Goal: Task Accomplishment & Management: Manage account settings

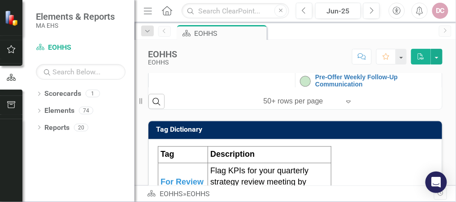
scroll to position [287, 0]
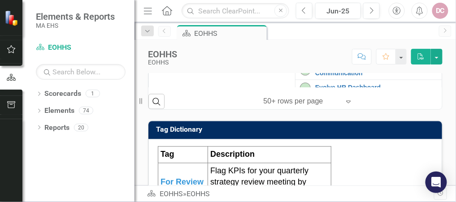
click at [319, 56] on link "Establish Candidate Pools" at bounding box center [376, 52] width 122 height 7
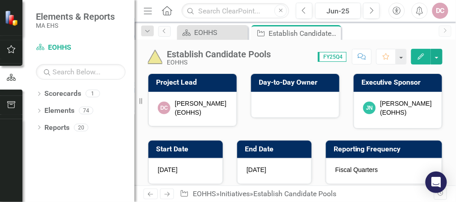
click at [422, 56] on icon "Edit" at bounding box center [421, 56] width 8 height 6
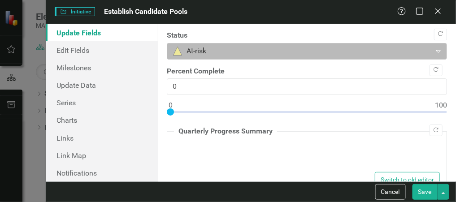
type textarea "<p>This initiative kicked off in [DATE].</p> <p>Next step is to engage HR Busin…"
click at [434, 49] on icon "Expand" at bounding box center [438, 51] width 9 height 7
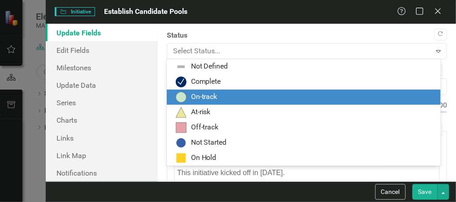
click at [247, 100] on div "On-track" at bounding box center [306, 97] width 260 height 11
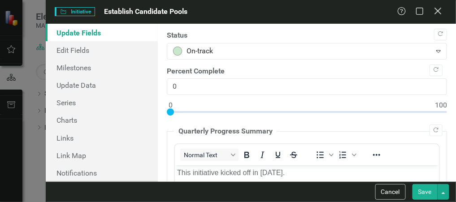
click at [438, 11] on icon at bounding box center [438, 11] width 7 height 7
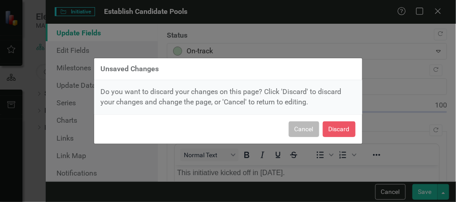
click at [310, 129] on button "Cancel" at bounding box center [304, 130] width 30 height 16
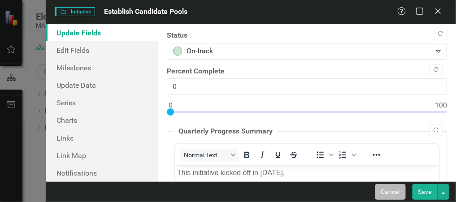
click at [391, 195] on button "Cancel" at bounding box center [390, 192] width 30 height 16
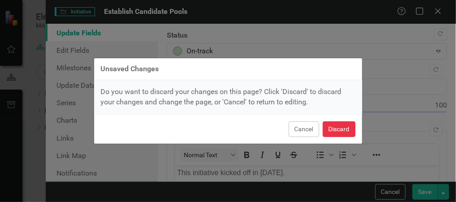
click at [343, 127] on button "Discard" at bounding box center [339, 130] width 33 height 16
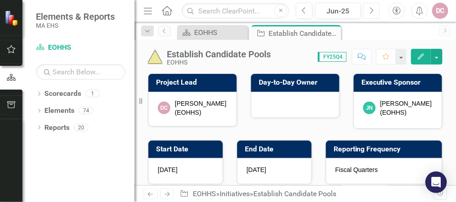
click at [371, 10] on icon "Next" at bounding box center [371, 11] width 5 height 8
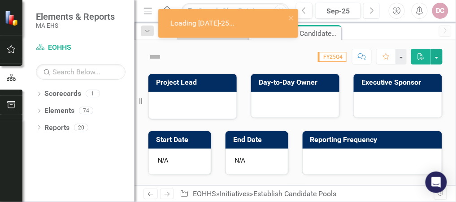
click at [371, 10] on icon "Next" at bounding box center [371, 11] width 5 height 8
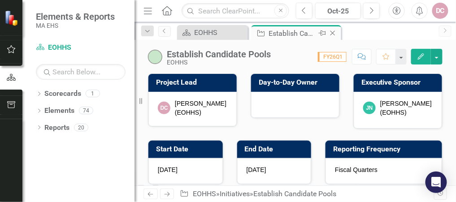
click at [334, 33] on icon "Close" at bounding box center [332, 33] width 9 height 7
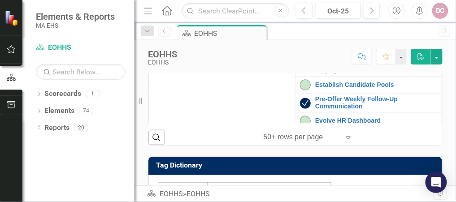
scroll to position [254, 0]
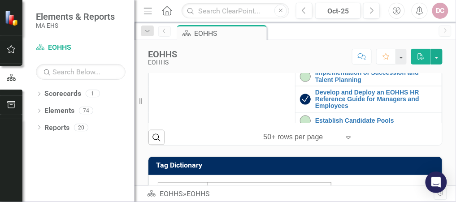
click at [334, 62] on link "Enhance Employee Experience" at bounding box center [376, 58] width 122 height 7
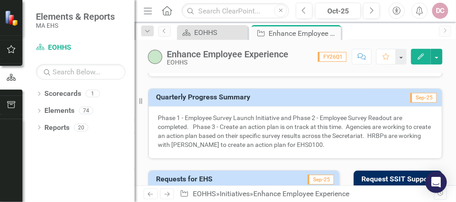
scroll to position [610, 0]
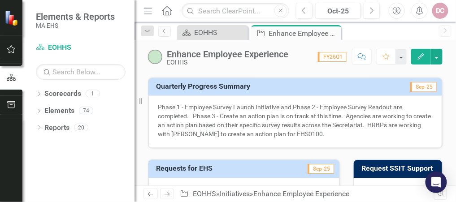
click at [424, 58] on icon "Edit" at bounding box center [421, 56] width 8 height 6
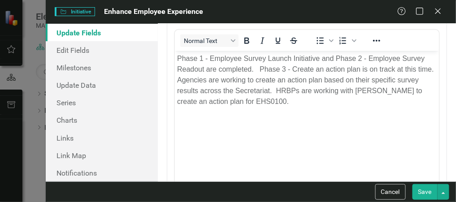
scroll to position [108, 0]
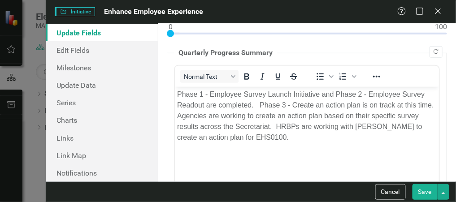
click at [300, 136] on p "Phase 1 - Employee Survey Launch Initiative and Phase 2 - Employee Survey Reado…" at bounding box center [307, 116] width 260 height 54
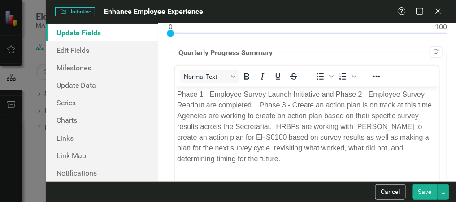
click at [422, 195] on button "Save" at bounding box center [425, 192] width 25 height 16
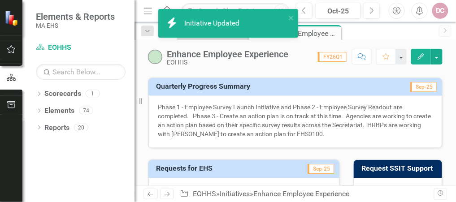
checkbox input "false"
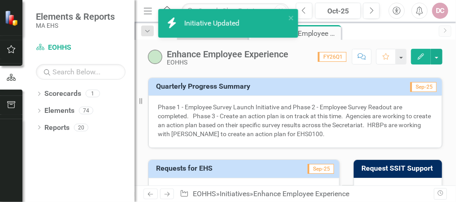
checkbox input "false"
checkbox input "true"
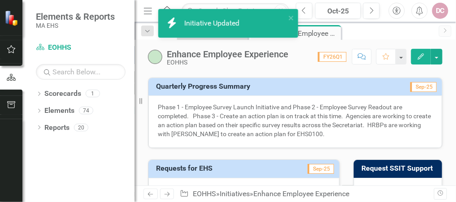
checkbox input "true"
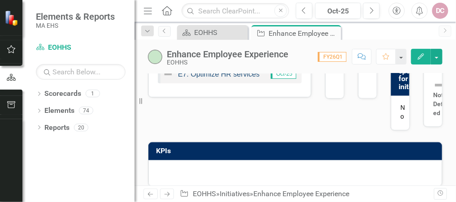
scroll to position [239, 0]
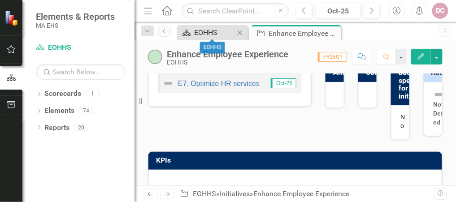
click at [217, 30] on div "EOHHS" at bounding box center [214, 32] width 40 height 11
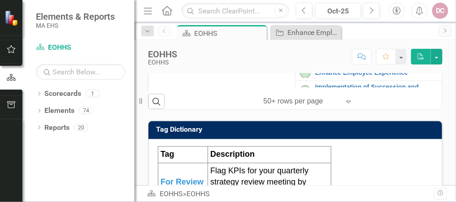
scroll to position [215, 0]
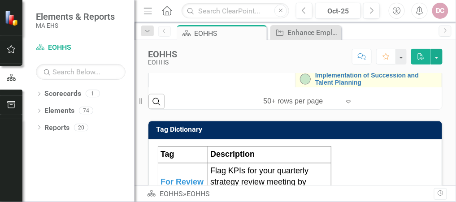
click at [300, 85] on img at bounding box center [305, 79] width 11 height 11
click at [319, 86] on link "Implementation of Succession and Talent Planning" at bounding box center [376, 79] width 122 height 14
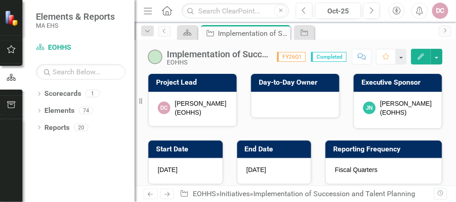
checkbox input "true"
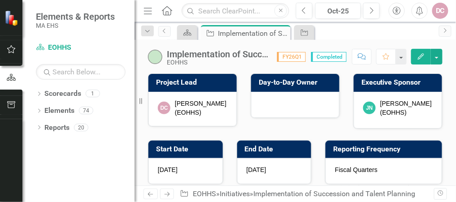
checkbox input "true"
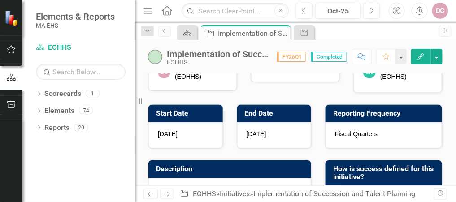
click at [422, 54] on icon "Edit" at bounding box center [421, 56] width 8 height 6
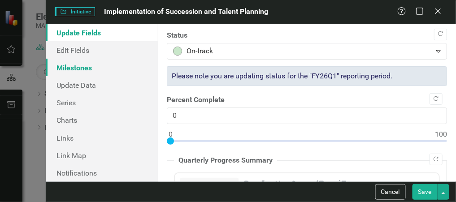
scroll to position [0, 0]
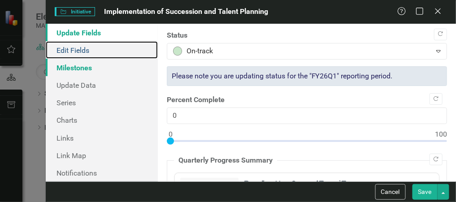
click at [111, 46] on link "Edit Fields" at bounding box center [102, 49] width 112 height 17
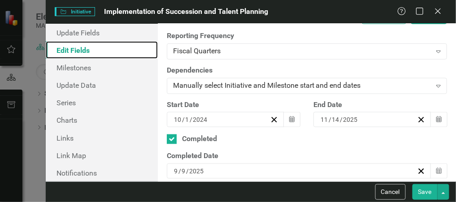
scroll to position [215, 0]
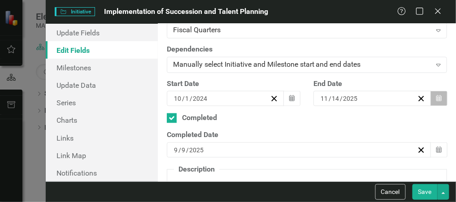
click at [436, 96] on icon "Calendar" at bounding box center [438, 99] width 5 height 6
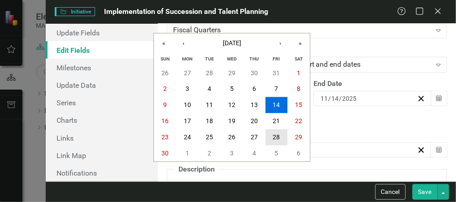
click at [279, 135] on abbr "28" at bounding box center [276, 137] width 7 height 7
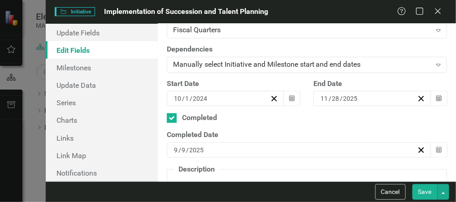
click at [427, 191] on button "Save" at bounding box center [425, 192] width 25 height 16
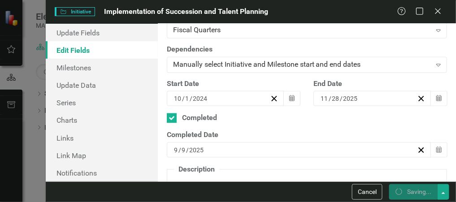
checkbox input "false"
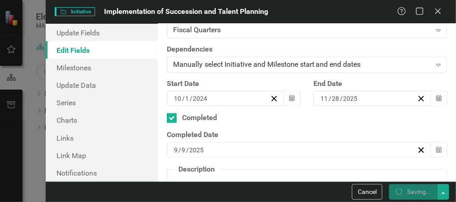
checkbox input "false"
checkbox input "true"
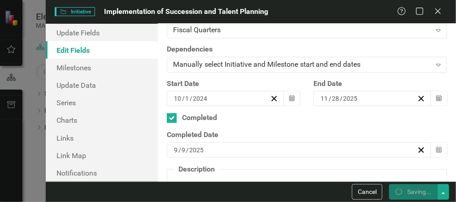
checkbox input "true"
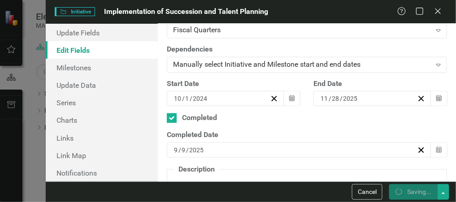
checkbox input "true"
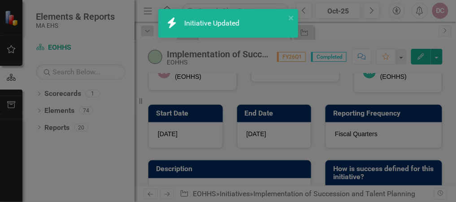
checkbox input "false"
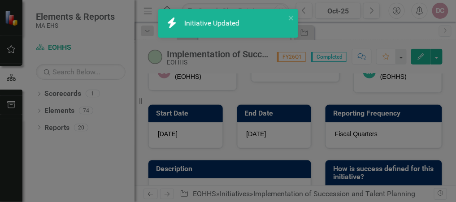
checkbox input "false"
checkbox input "true"
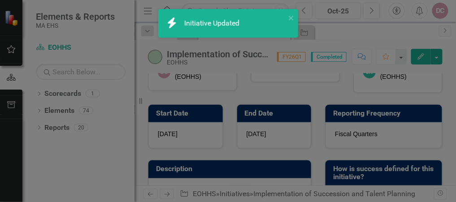
checkbox input "true"
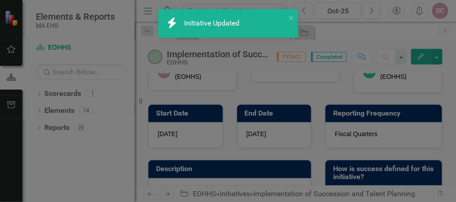
checkbox input "true"
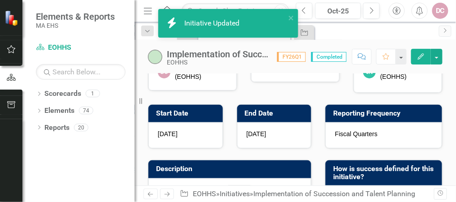
checkbox input "false"
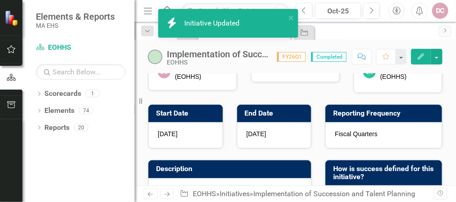
checkbox input "false"
checkbox input "true"
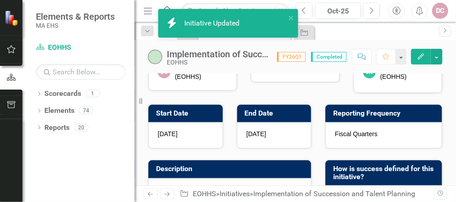
checkbox input "true"
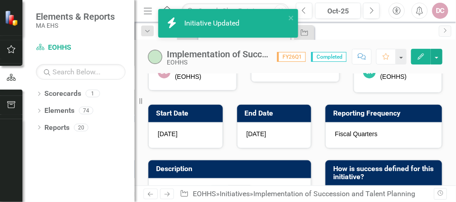
checkbox input "true"
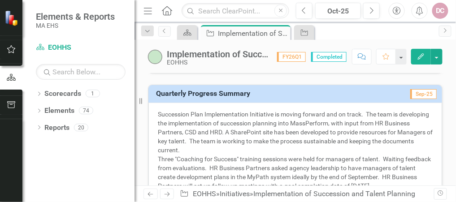
scroll to position [718, 0]
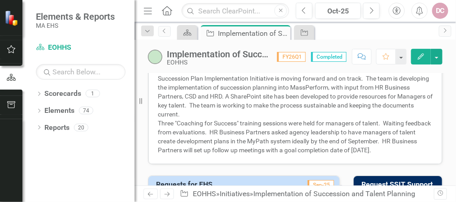
click at [425, 57] on icon "Edit" at bounding box center [421, 56] width 8 height 6
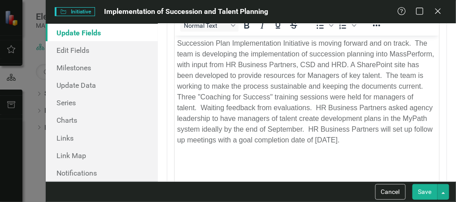
scroll to position [144, 0]
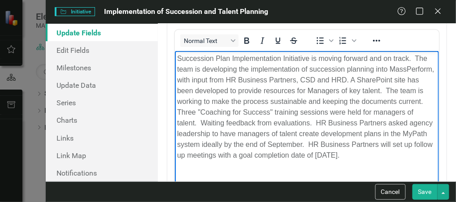
click at [417, 121] on p "Succession Plan Implementation Initiative is moving forward and on track. The t…" at bounding box center [307, 107] width 260 height 108
click at [200, 135] on p "Succession Plan Implementation Initiative is moving forward and on track. The t…" at bounding box center [307, 107] width 260 height 108
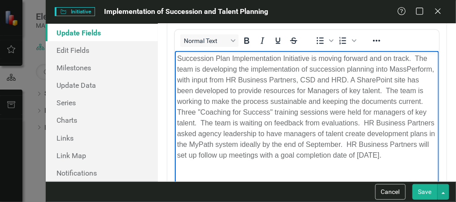
click at [322, 134] on p "Succession Plan Implementation Initiative is moving forward and on track. The t…" at bounding box center [307, 107] width 260 height 108
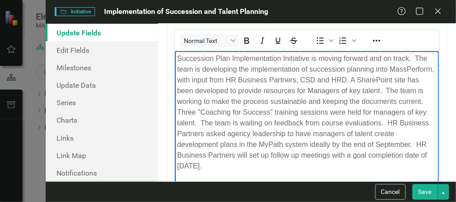
click at [355, 142] on p "Succession Plan Implementation Initiative is moving forward and on track. The t…" at bounding box center [307, 112] width 260 height 118
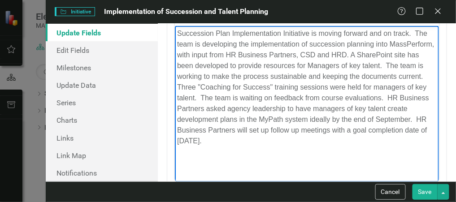
scroll to position [179, 0]
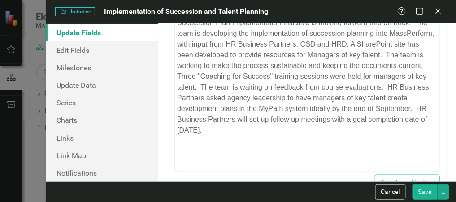
click at [427, 192] on button "Save" at bounding box center [425, 192] width 25 height 16
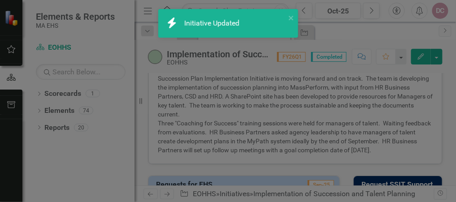
checkbox input "false"
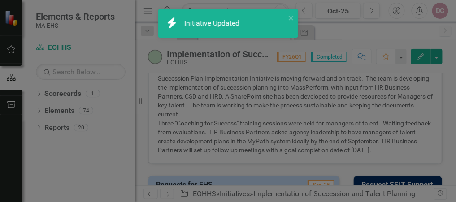
checkbox input "false"
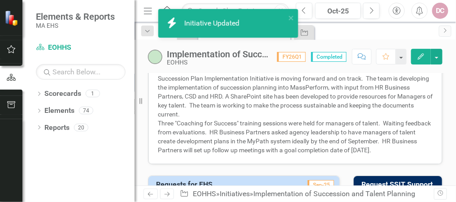
checkbox input "true"
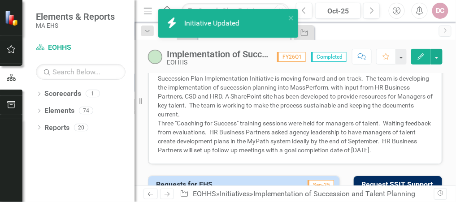
checkbox input "true"
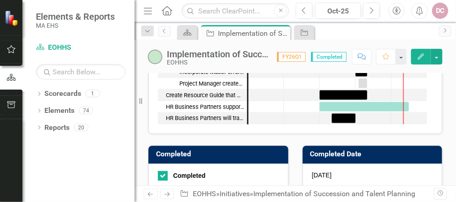
scroll to position [1110, 0]
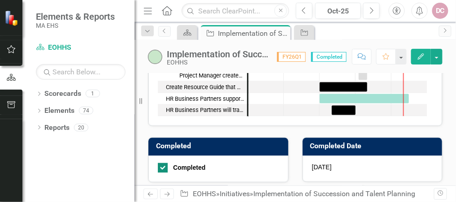
click at [161, 166] on div at bounding box center [163, 168] width 10 height 10
click at [161, 166] on input "Completed" at bounding box center [161, 166] width 6 height 6
checkbox input "false"
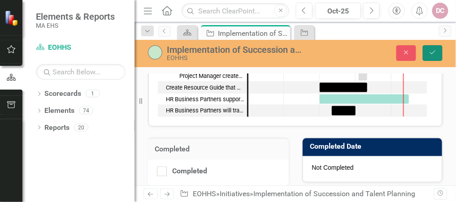
click at [433, 52] on icon "Save" at bounding box center [433, 52] width 8 height 6
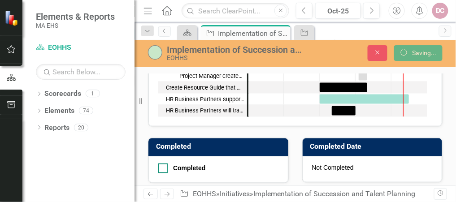
checkbox input "false"
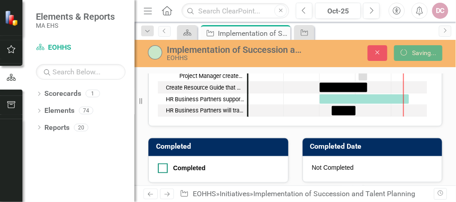
checkbox input "false"
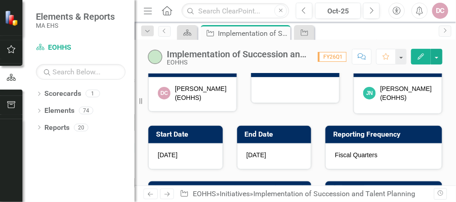
scroll to position [0, 0]
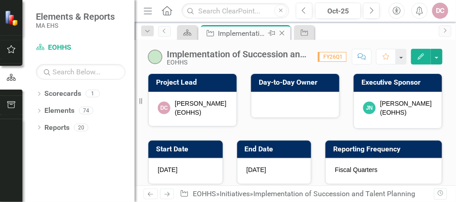
click at [283, 31] on icon at bounding box center [282, 33] width 5 height 5
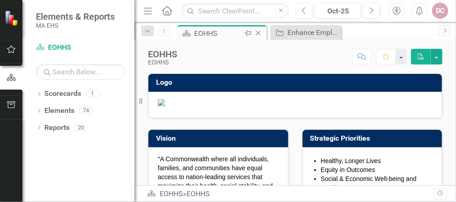
click at [217, 30] on div "EOHHS" at bounding box center [218, 33] width 48 height 11
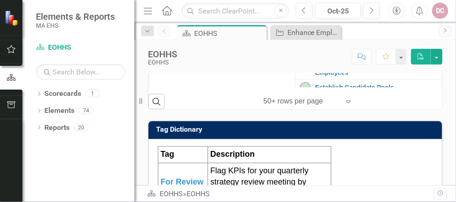
scroll to position [287, 0]
click at [320, 56] on link "Establish Candidate Pools" at bounding box center [376, 52] width 122 height 7
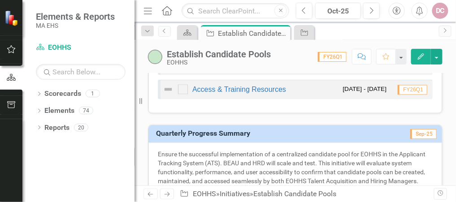
scroll to position [463, 0]
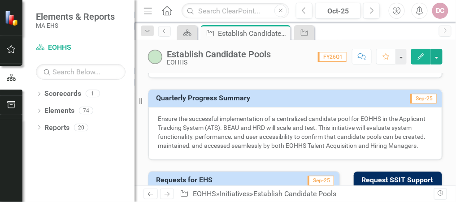
click at [424, 53] on icon "button" at bounding box center [421, 56] width 6 height 6
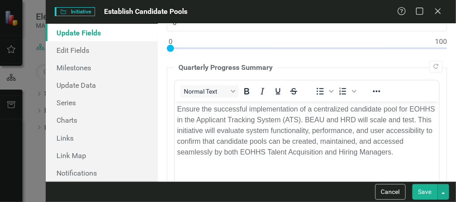
scroll to position [108, 0]
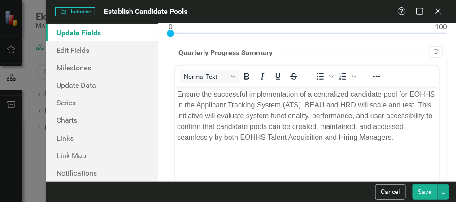
click at [177, 93] on p "Ensure the successful implementation of a centralized candidate pool for EOHHS …" at bounding box center [307, 116] width 260 height 54
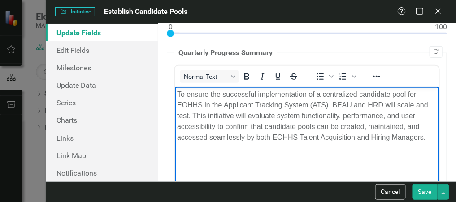
click at [331, 104] on p "To ensure the successful implementation of a centralized candidate pool for EOH…" at bounding box center [307, 116] width 260 height 54
drag, startPoint x: 427, startPoint y: 137, endPoint x: 621, endPoint y: 234, distance: 216.0
click at [427, 137] on p "To ensure the successful implementation of a centralized candidate pool for EOH…" at bounding box center [307, 116] width 260 height 54
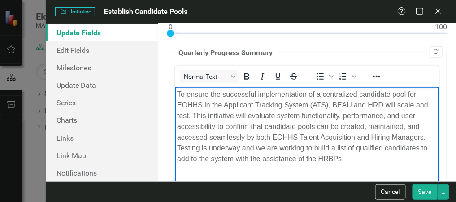
click at [428, 191] on button "Save" at bounding box center [425, 192] width 25 height 16
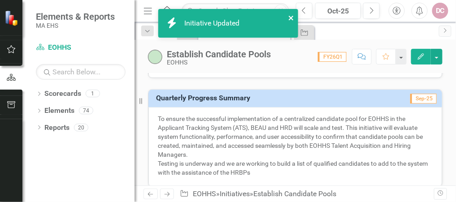
click at [291, 19] on icon "close" at bounding box center [291, 17] width 6 height 7
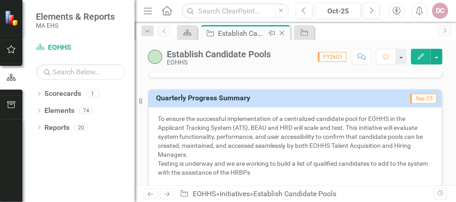
click at [283, 33] on icon "Close" at bounding box center [282, 33] width 9 height 7
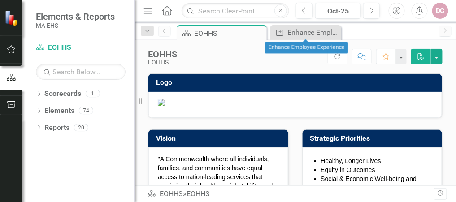
click at [0, 0] on icon "Close" at bounding box center [0, 0] width 0 height 0
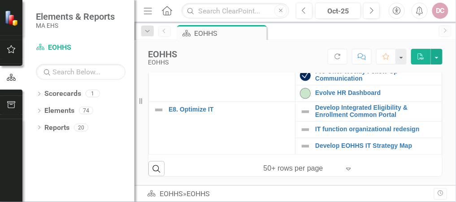
scroll to position [359, 0]
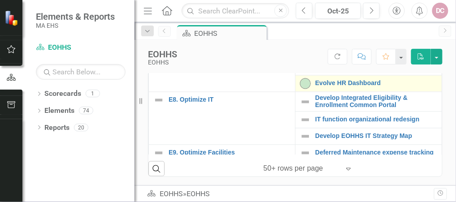
click at [302, 89] on img at bounding box center [305, 83] width 11 height 11
click at [323, 87] on link "Evolve HR Dashboard" at bounding box center [376, 83] width 122 height 7
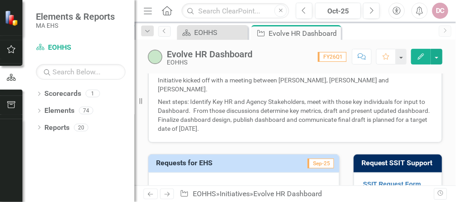
scroll to position [610, 0]
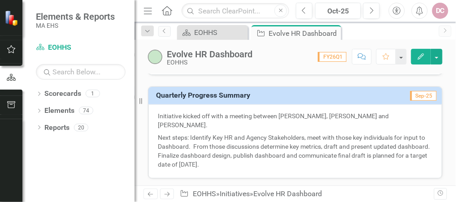
click at [422, 54] on icon "Edit" at bounding box center [421, 56] width 8 height 6
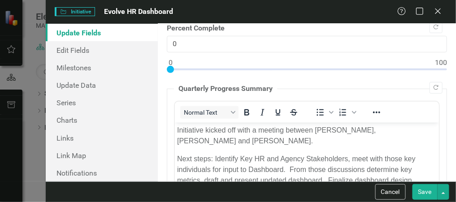
scroll to position [144, 0]
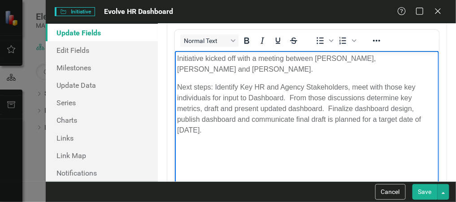
drag, startPoint x: 177, startPoint y: 86, endPoint x: 421, endPoint y: 132, distance: 248.2
click at [421, 132] on p "Next steps: Identify Key HR and Agency Stakeholders, meet with those key indivi…" at bounding box center [307, 109] width 260 height 54
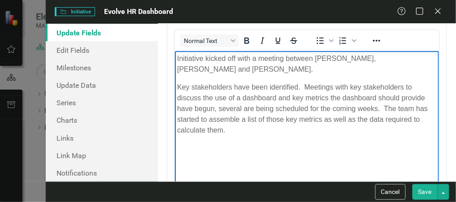
click at [217, 110] on p "Key stakeholders have been identified. Meetings with key stakeholders to discus…" at bounding box center [307, 109] width 260 height 54
drag, startPoint x: 277, startPoint y: 108, endPoint x: 247, endPoint y: 111, distance: 30.2
click at [247, 111] on p "Key stakeholders have been identified. Meetings with key stakeholders to discus…" at bounding box center [307, 109] width 260 height 54
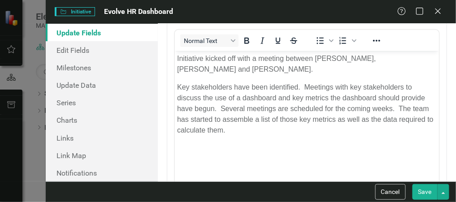
click at [423, 193] on button "Save" at bounding box center [425, 192] width 25 height 16
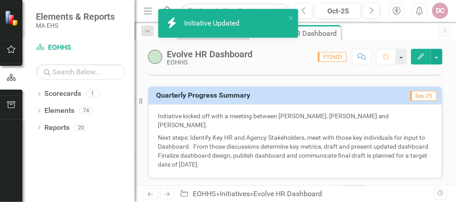
checkbox input "true"
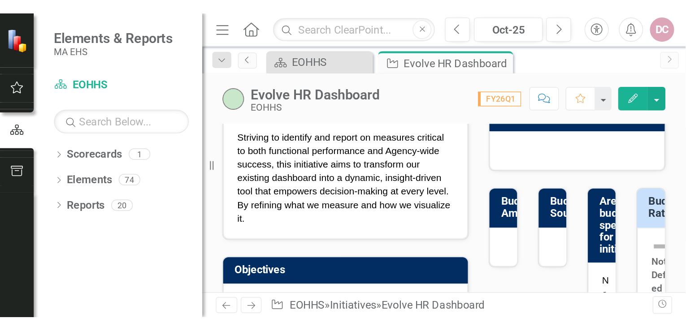
scroll to position [0, 0]
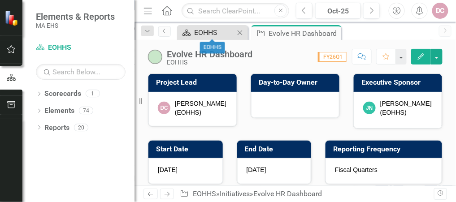
click at [214, 29] on div "EOHHS" at bounding box center [214, 32] width 40 height 11
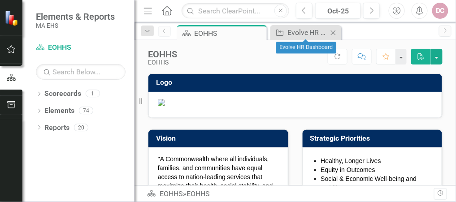
click at [335, 31] on icon "Close" at bounding box center [333, 32] width 9 height 7
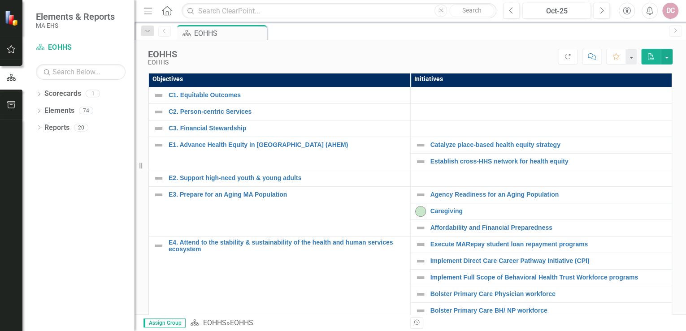
click at [456, 57] on icon "PDF" at bounding box center [651, 56] width 8 height 6
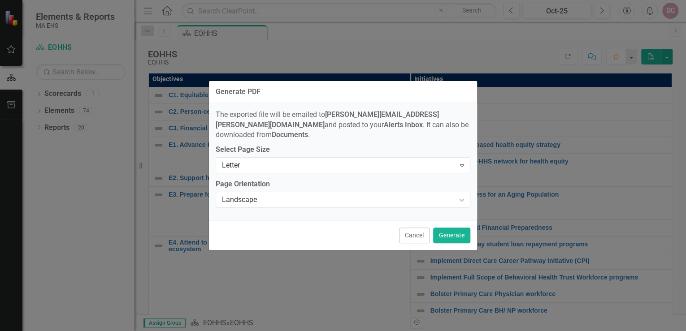
click at [411, 202] on button "Cancel" at bounding box center [414, 236] width 30 height 16
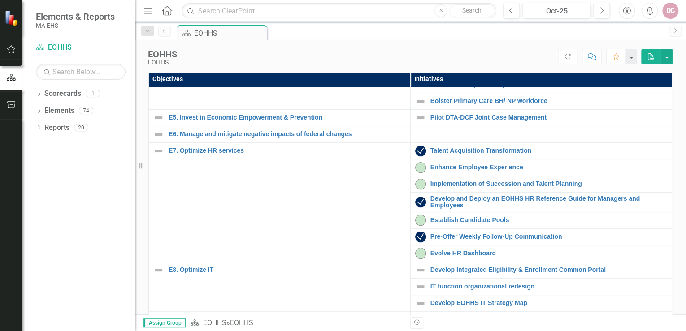
scroll to position [215, 0]
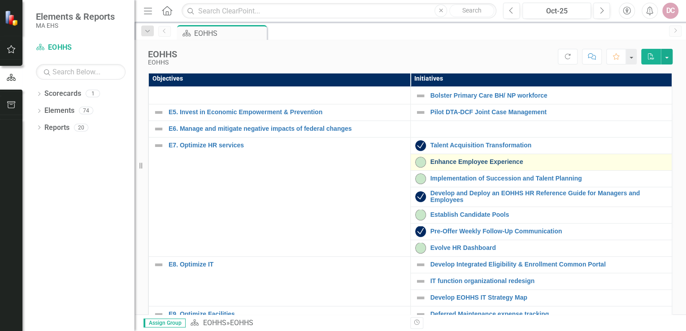
click at [456, 165] on link "Enhance Employee Experience" at bounding box center [549, 162] width 237 height 7
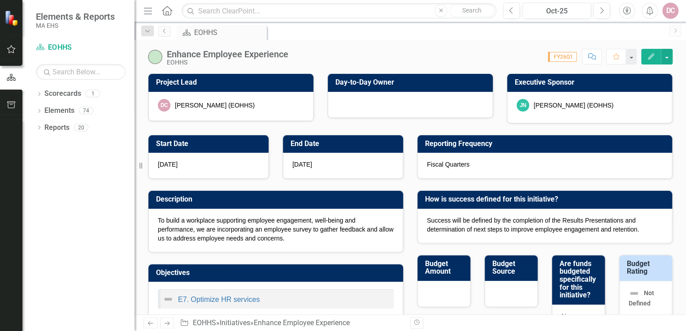
checkbox input "true"
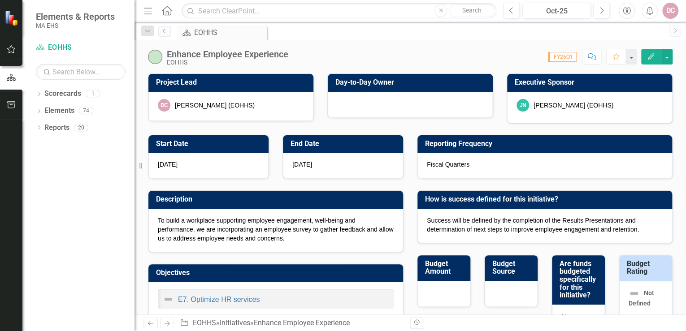
checkbox input "true"
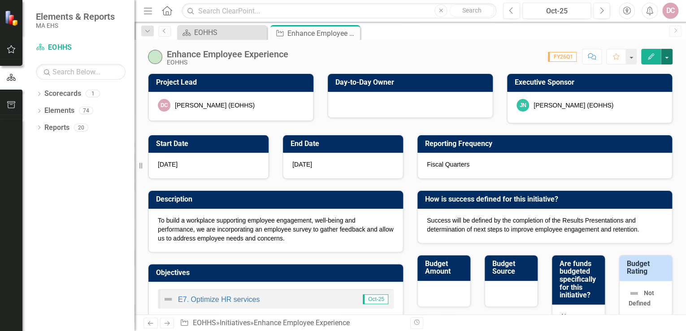
click at [456, 56] on button "button" at bounding box center [667, 57] width 12 height 16
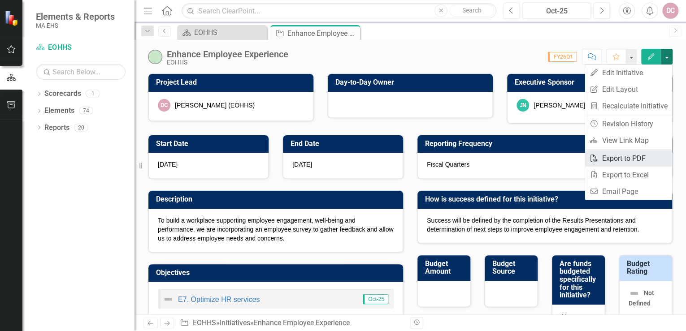
click at [456, 157] on link "PDF Export to PDF" at bounding box center [628, 158] width 87 height 17
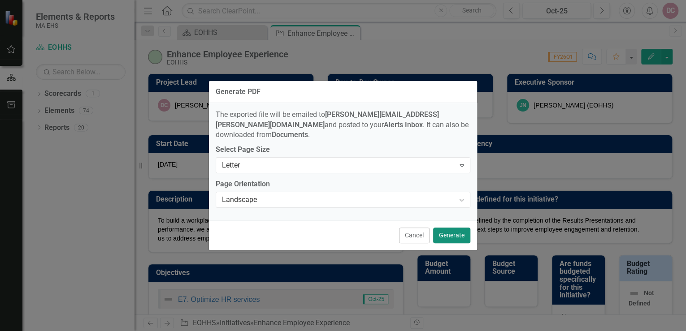
click at [452, 202] on button "Generate" at bounding box center [451, 236] width 37 height 16
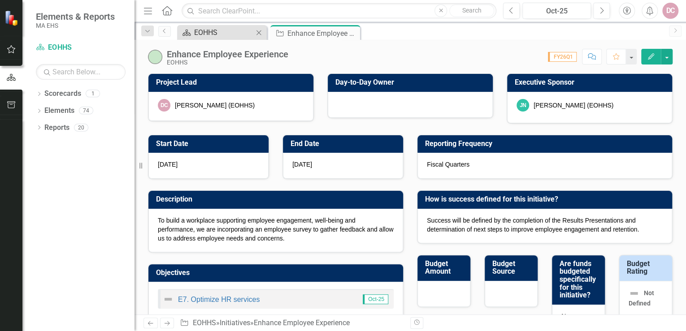
click at [235, 30] on div "EOHHS" at bounding box center [223, 32] width 59 height 11
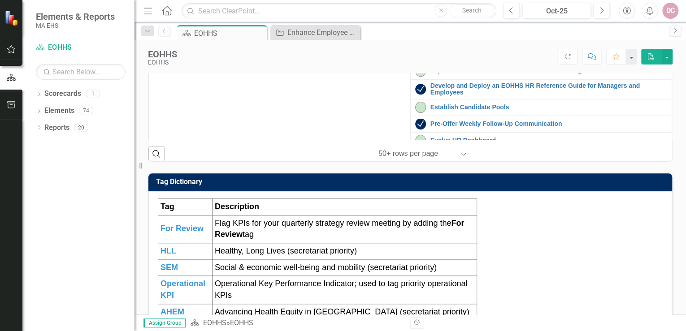
scroll to position [179, 0]
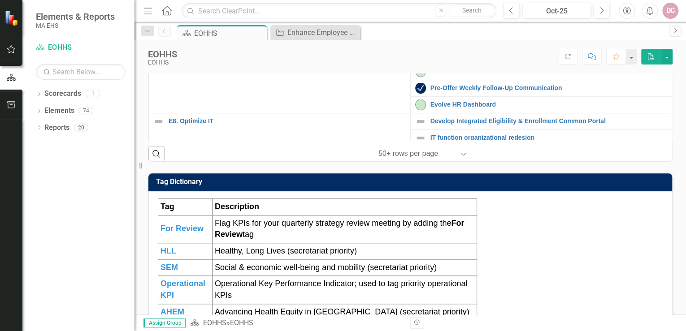
click at [456, 39] on link "Implementation of Succession and Talent Planning" at bounding box center [549, 35] width 237 height 7
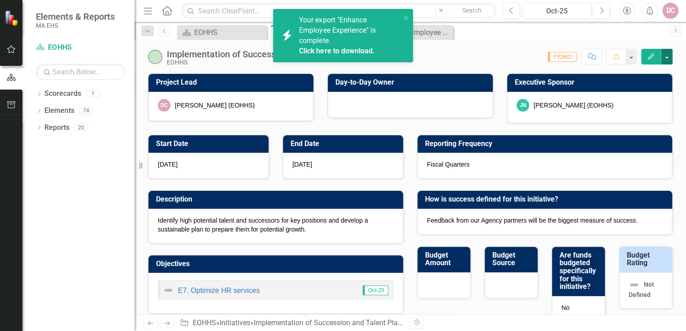
click at [456, 57] on button "button" at bounding box center [667, 57] width 12 height 16
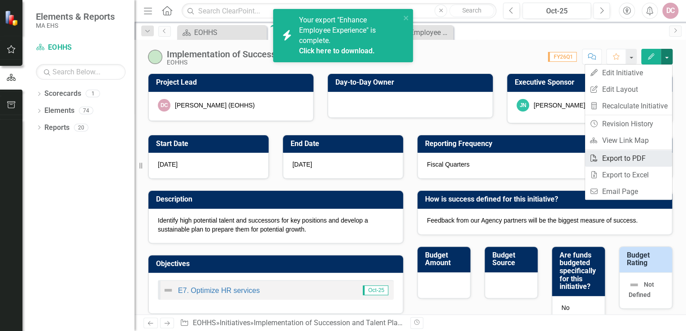
click at [456, 158] on link "PDF Export to PDF" at bounding box center [628, 158] width 87 height 17
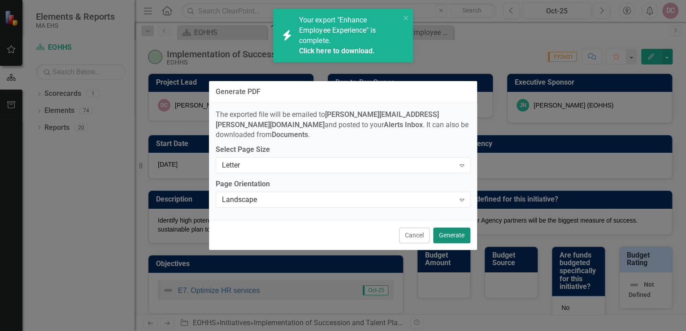
click at [445, 202] on button "Generate" at bounding box center [451, 236] width 37 height 16
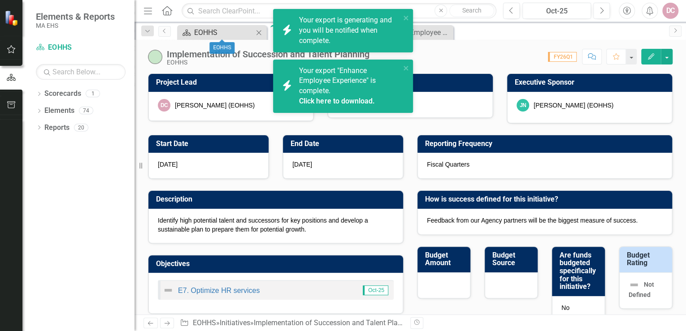
click at [211, 32] on div "EOHHS" at bounding box center [223, 32] width 59 height 11
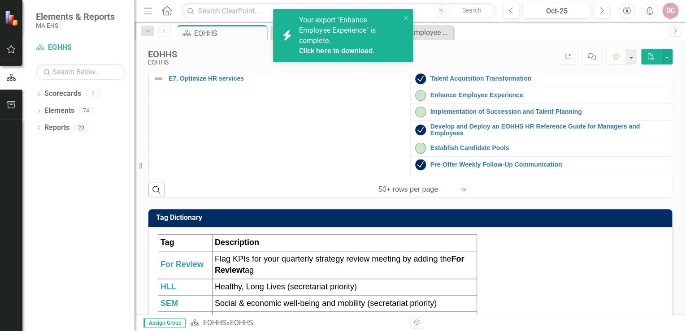
scroll to position [179, 0]
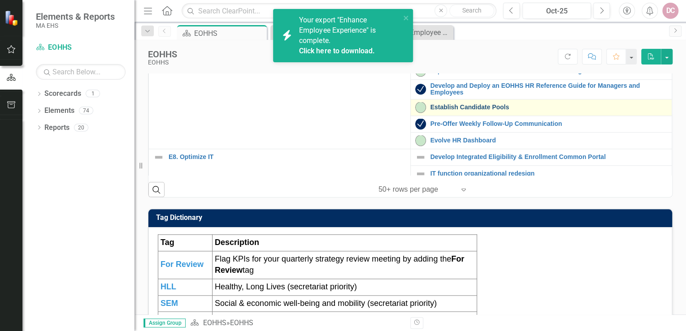
click at [438, 111] on link "Establish Candidate Pools" at bounding box center [549, 107] width 237 height 7
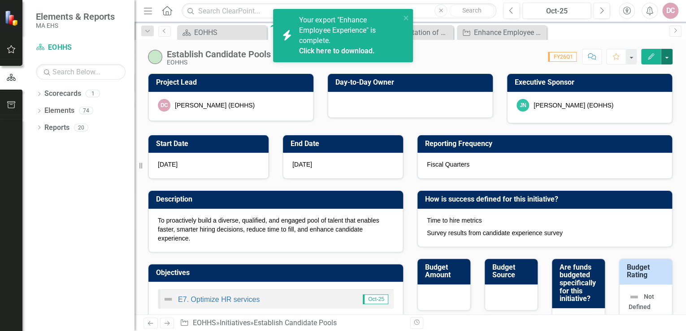
click at [456, 56] on button "button" at bounding box center [667, 57] width 12 height 16
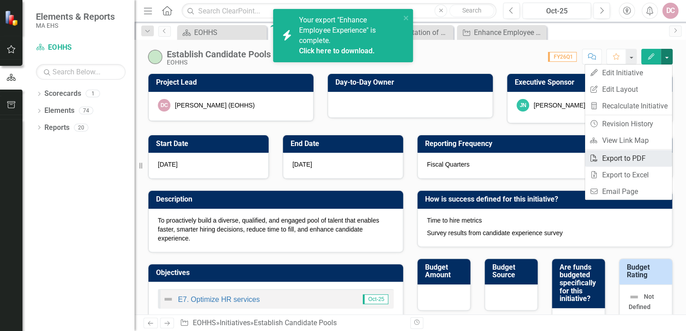
click at [456, 154] on link "PDF Export to PDF" at bounding box center [628, 158] width 87 height 17
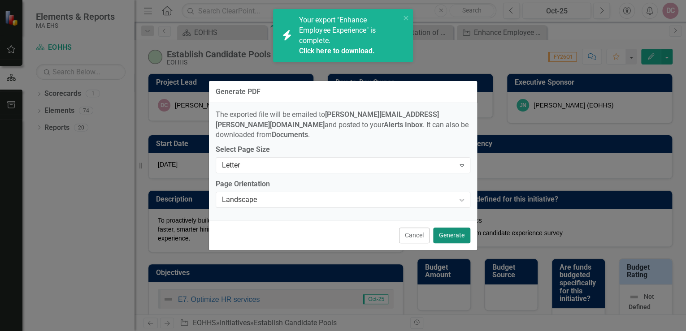
click at [454, 202] on button "Generate" at bounding box center [451, 236] width 37 height 16
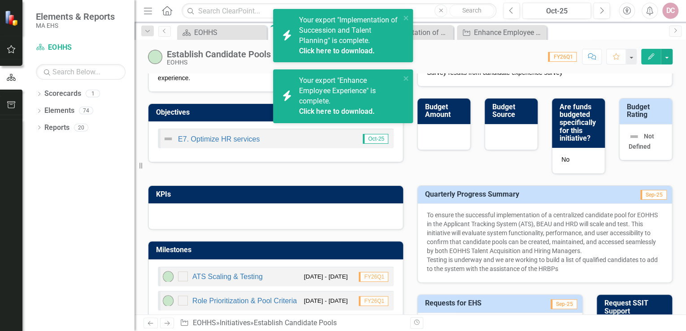
scroll to position [108, 0]
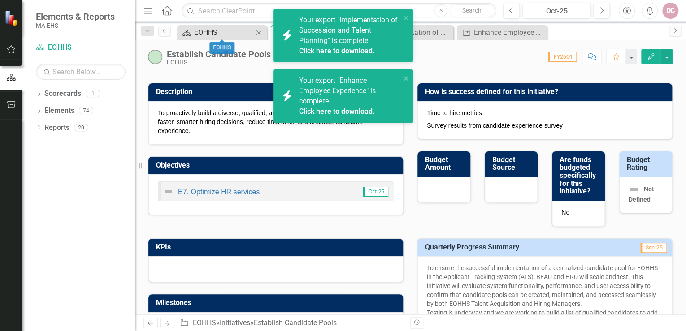
click at [232, 27] on div "EOHHS" at bounding box center [223, 32] width 59 height 11
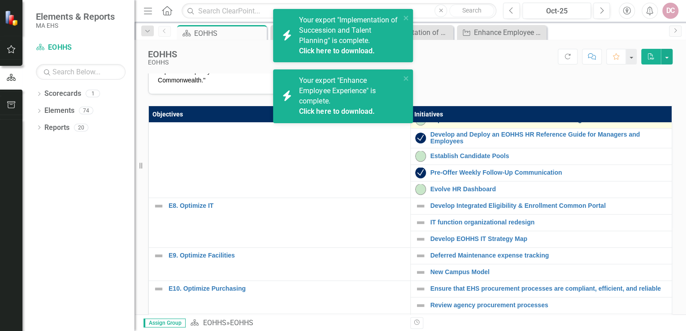
scroll to position [323, 0]
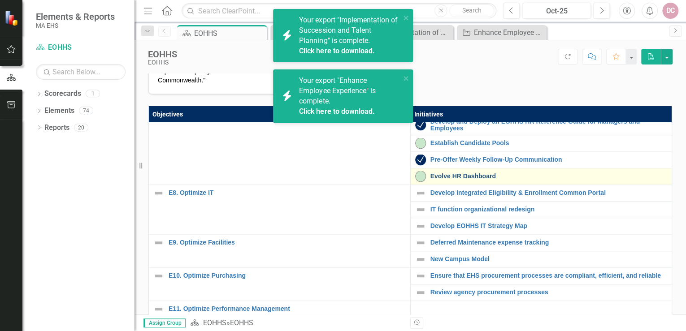
click at [448, 180] on link "Evolve HR Dashboard" at bounding box center [549, 176] width 237 height 7
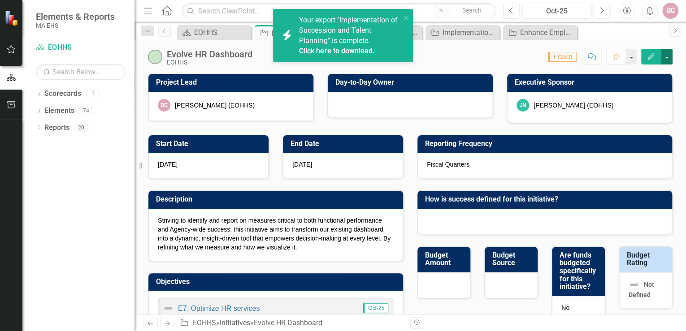
click at [456, 56] on button "button" at bounding box center [667, 57] width 12 height 16
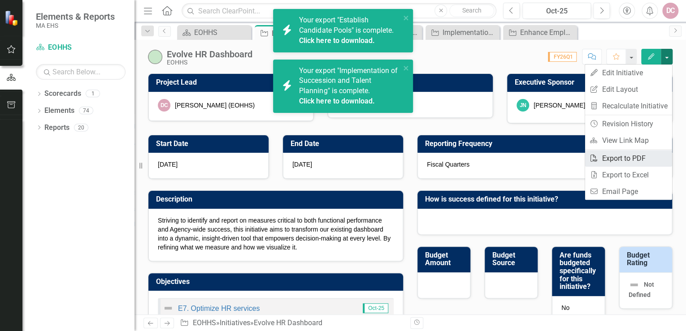
click at [456, 158] on link "PDF Export to PDF" at bounding box center [628, 158] width 87 height 17
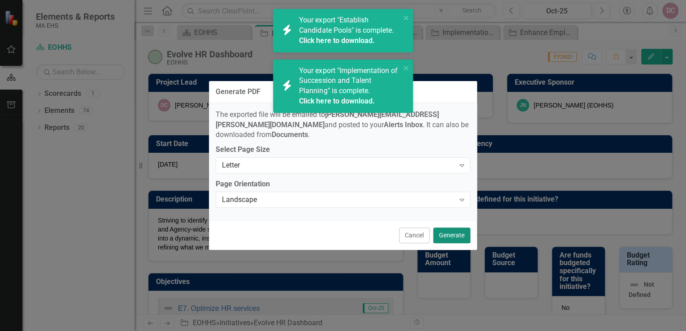
click at [456, 202] on button "Generate" at bounding box center [451, 236] width 37 height 16
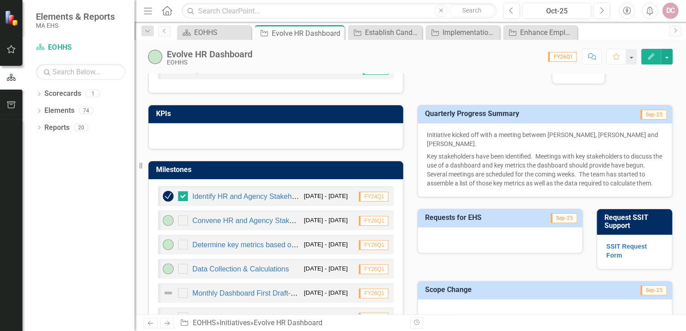
scroll to position [251, 0]
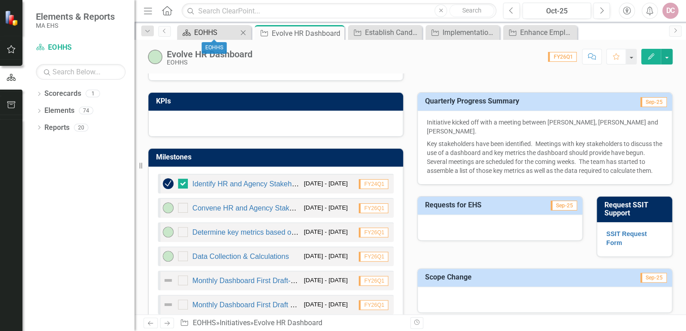
click at [224, 33] on div "EOHHS" at bounding box center [216, 32] width 44 height 11
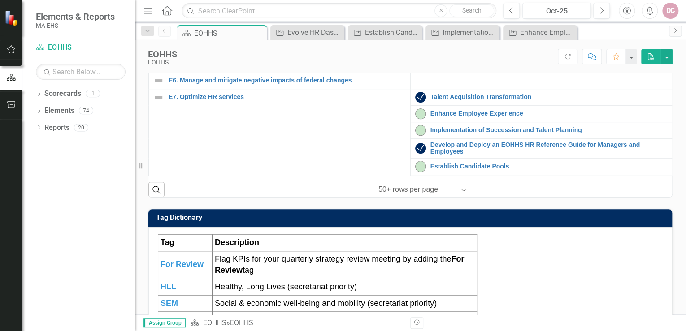
scroll to position [144, 0]
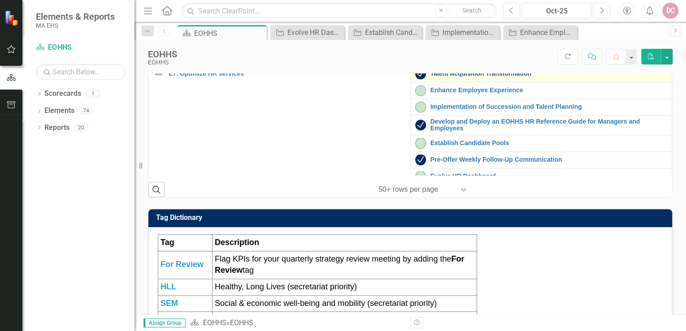
click at [456, 77] on link "Talent Acquisition Transformation" at bounding box center [549, 73] width 237 height 7
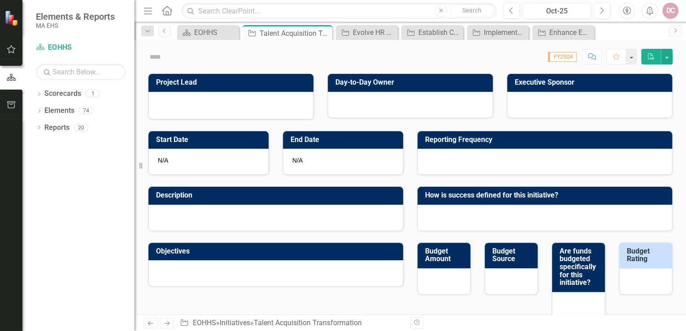
checkbox input "true"
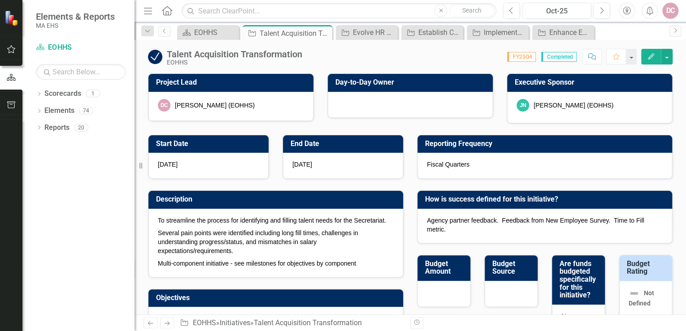
checkbox input "true"
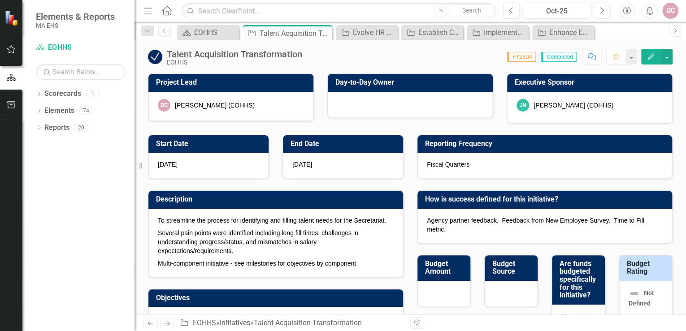
checkbox input "true"
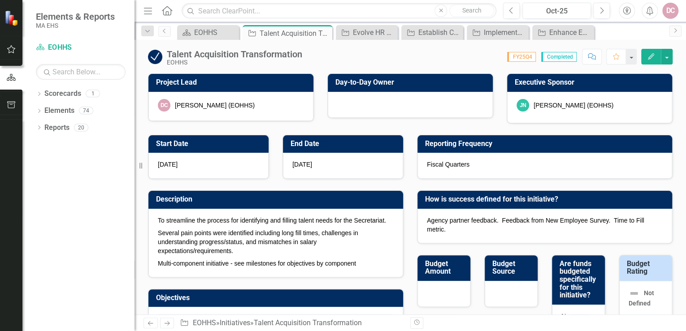
checkbox input "true"
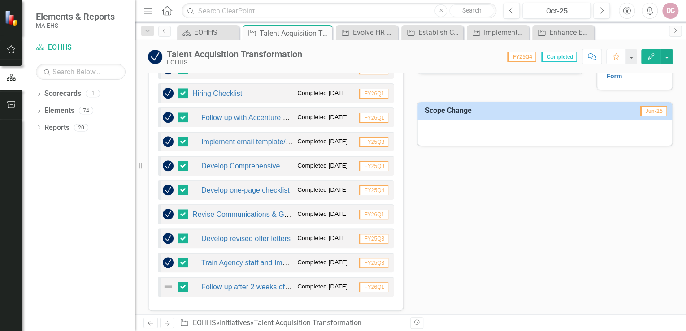
scroll to position [466, 0]
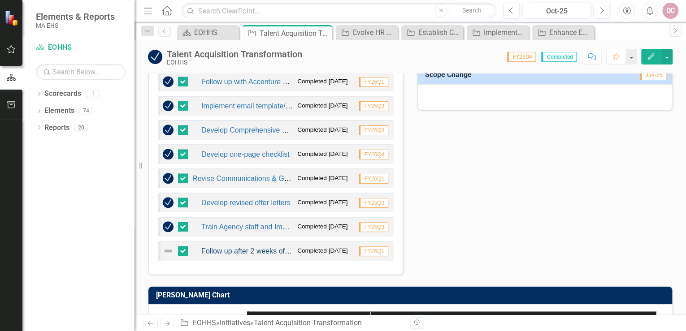
click at [212, 202] on link "Follow up after 2 weeks of implementation" at bounding box center [268, 252] width 134 height 8
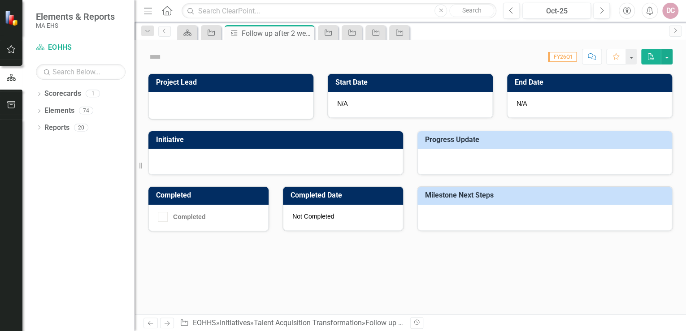
checkbox input "true"
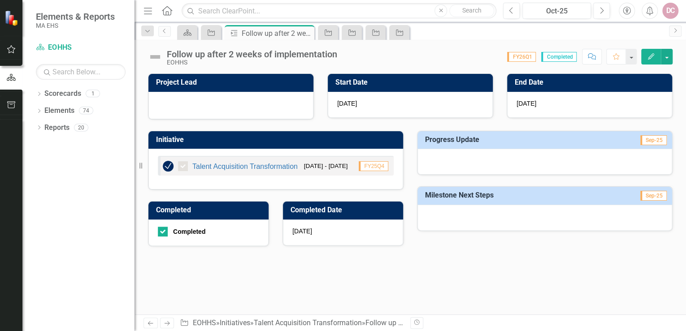
click at [158, 54] on img at bounding box center [155, 57] width 14 height 14
click at [456, 55] on icon "Edit" at bounding box center [651, 56] width 8 height 6
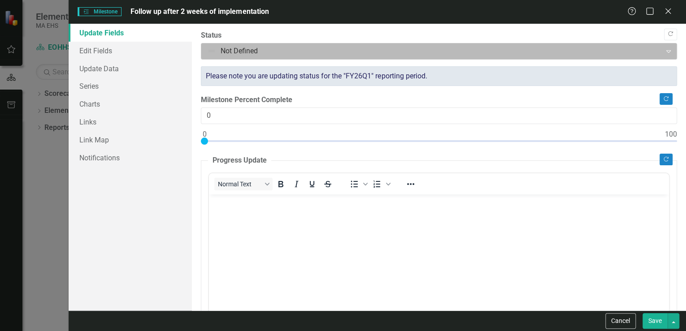
click at [215, 52] on div at bounding box center [431, 51] width 448 height 12
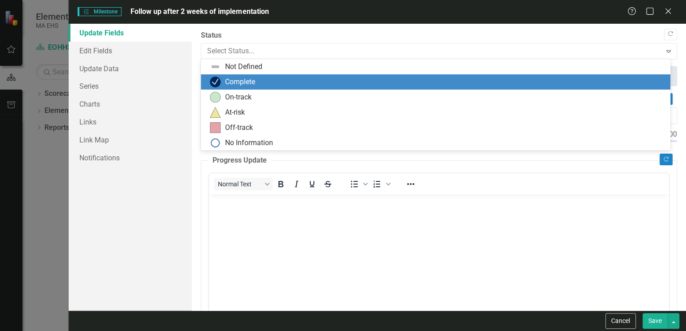
click at [226, 83] on div "Complete" at bounding box center [240, 82] width 30 height 10
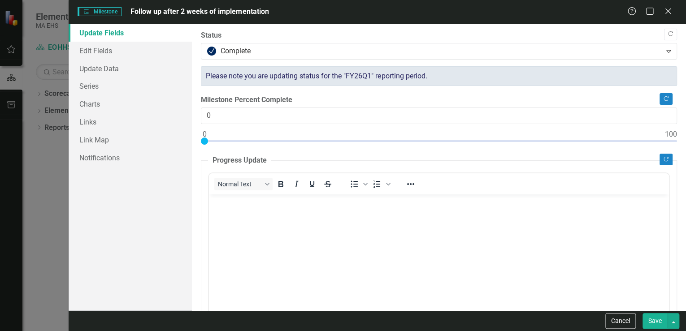
click at [456, 202] on button "Save" at bounding box center [655, 321] width 25 height 16
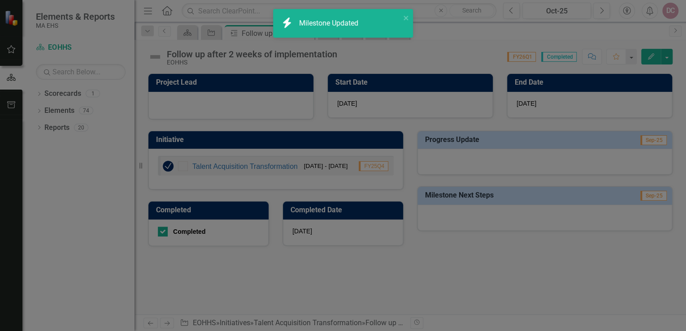
checkbox input "true"
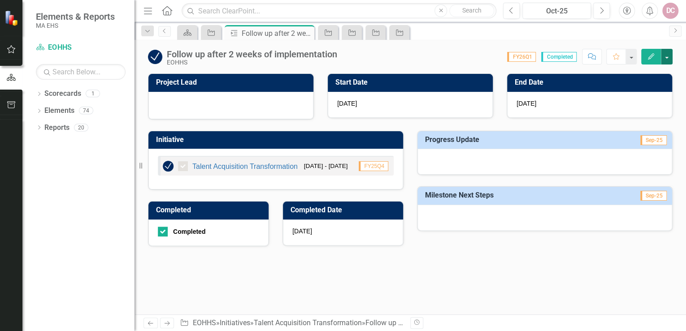
click at [456, 55] on button "button" at bounding box center [667, 57] width 12 height 16
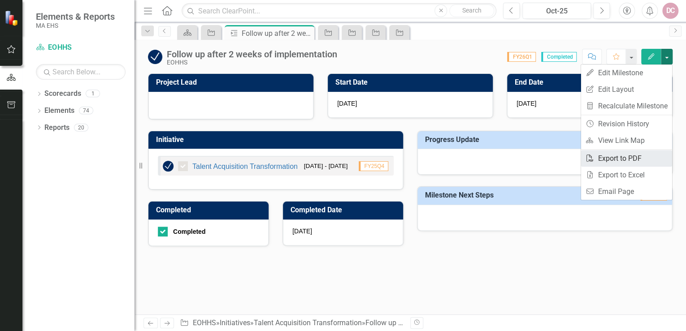
click at [456, 159] on link "PDF Export to PDF" at bounding box center [626, 158] width 91 height 17
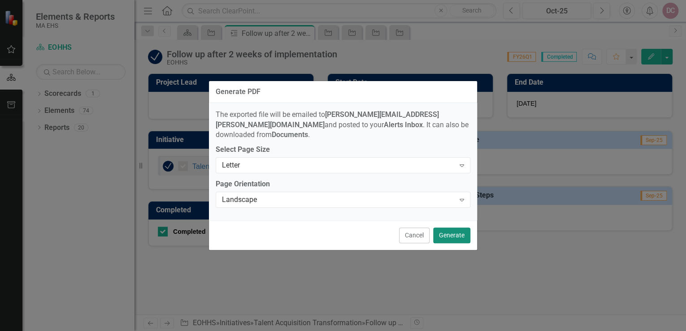
click at [451, 202] on button "Generate" at bounding box center [451, 236] width 37 height 16
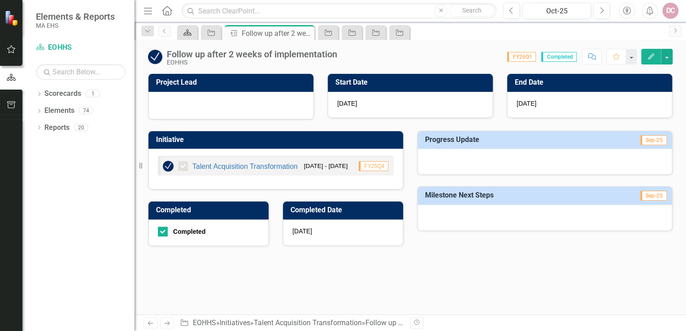
click at [189, 33] on icon "Scorecard" at bounding box center [187, 32] width 9 height 7
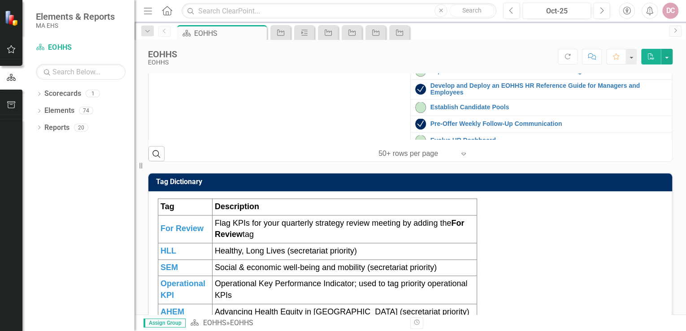
scroll to position [179, 0]
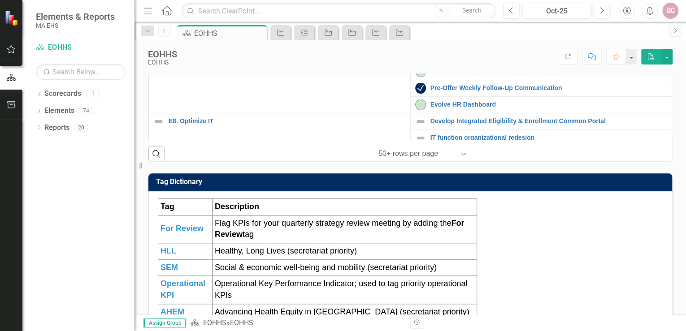
click at [439, 61] on link "Develop and Deploy an EOHHS HR Reference Guide for Managers and Employees" at bounding box center [549, 54] width 237 height 14
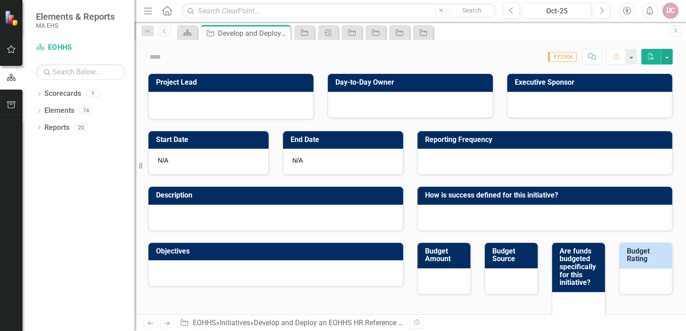
checkbox input "true"
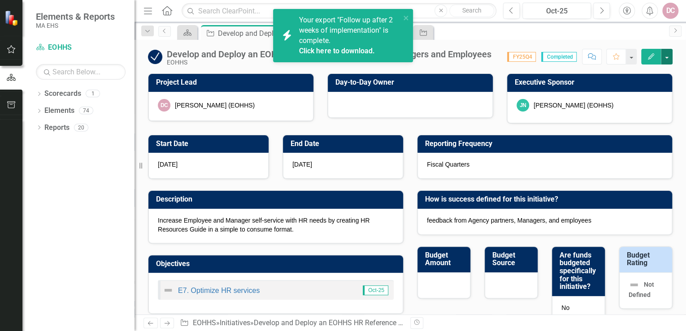
click at [456, 55] on button "button" at bounding box center [667, 57] width 12 height 16
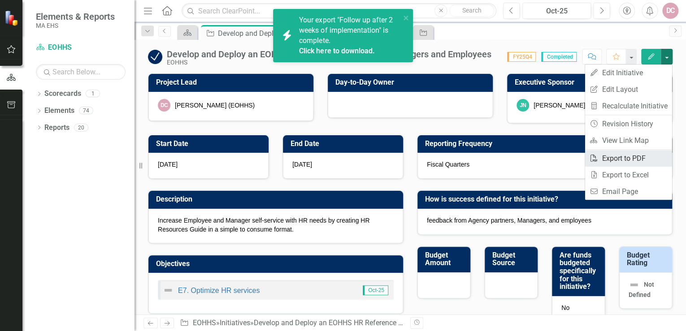
click at [456, 156] on link "PDF Export to PDF" at bounding box center [628, 158] width 87 height 17
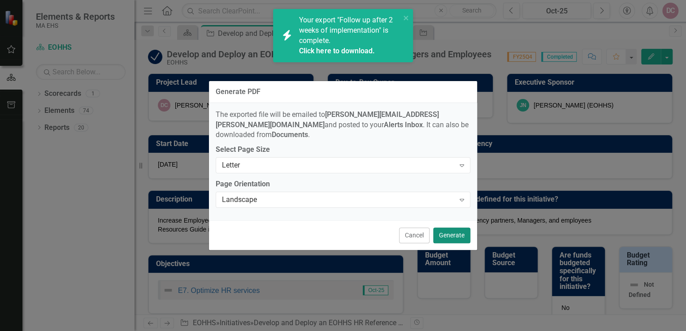
click at [446, 202] on button "Generate" at bounding box center [451, 236] width 37 height 16
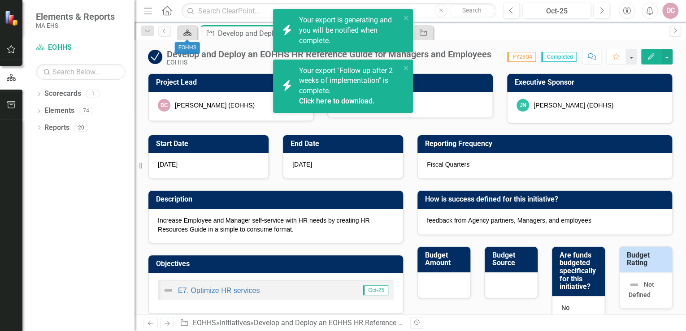
click at [183, 33] on icon "Scorecard" at bounding box center [187, 32] width 9 height 7
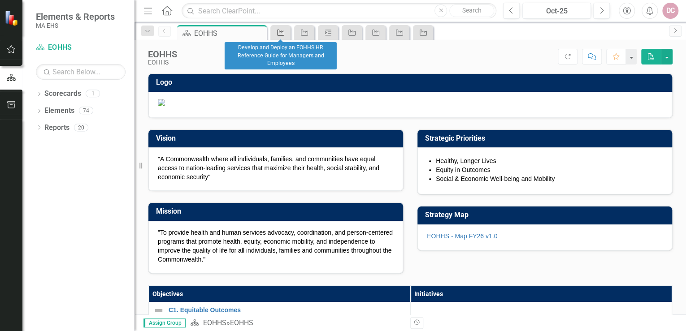
click at [280, 32] on icon "Initiative" at bounding box center [280, 32] width 9 height 7
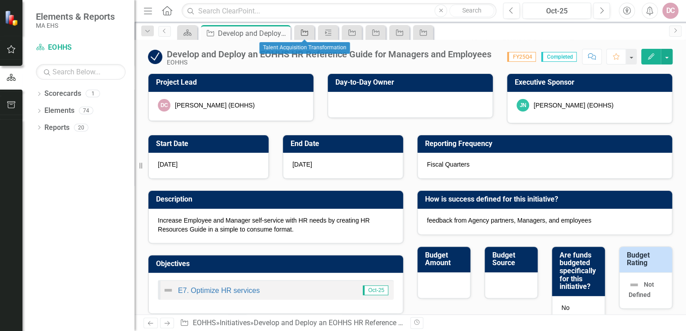
click at [305, 30] on icon "Initiative" at bounding box center [304, 32] width 9 height 7
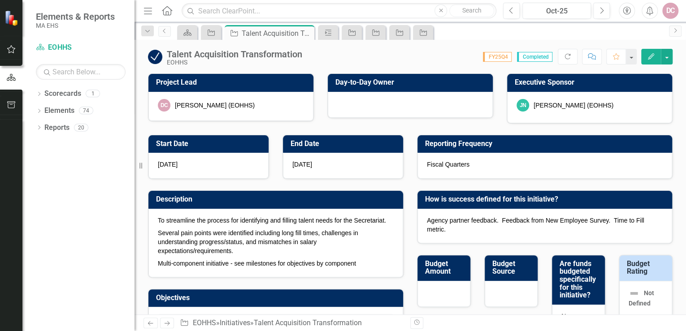
checkbox input "false"
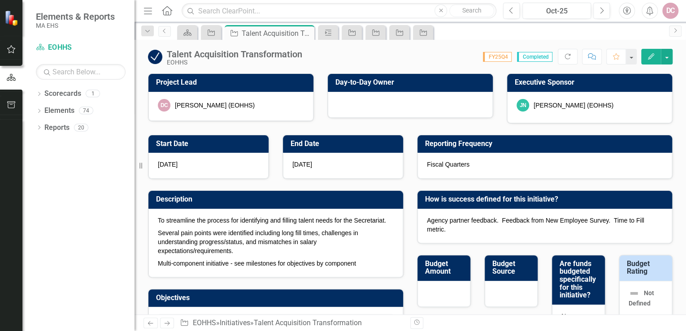
checkbox input "false"
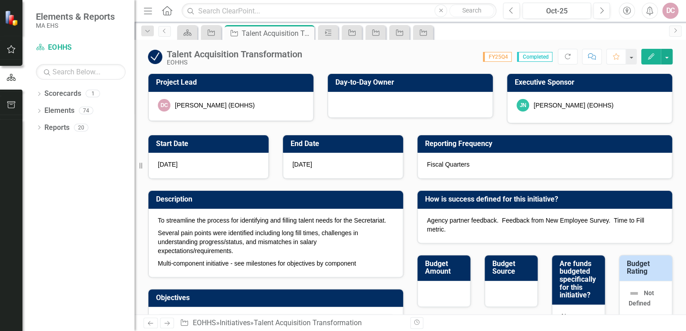
checkbox input "false"
checkbox input "true"
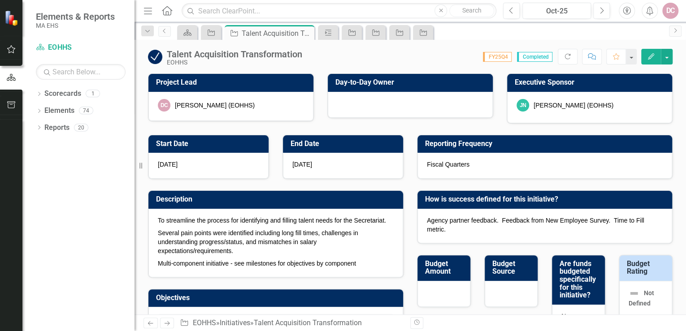
checkbox input "true"
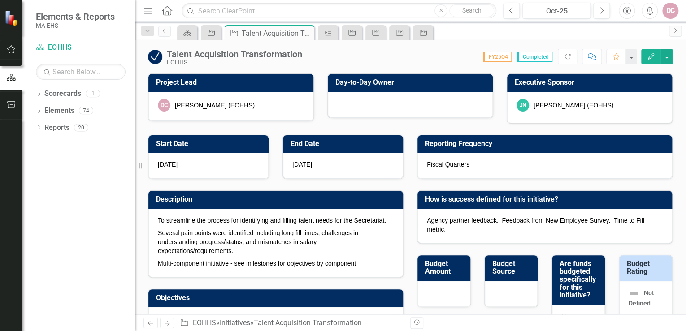
checkbox input "true"
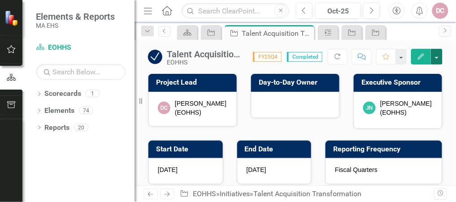
click at [438, 55] on button "button" at bounding box center [437, 57] width 12 height 16
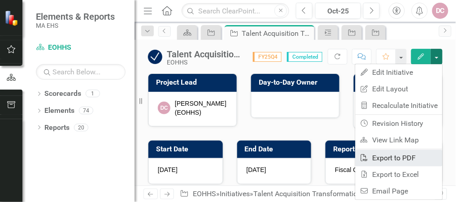
click at [388, 156] on link "PDF Export to PDF" at bounding box center [399, 158] width 87 height 17
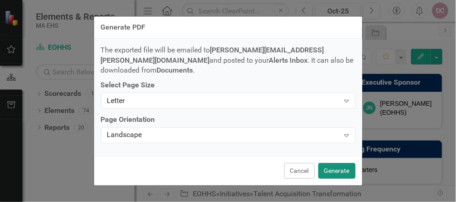
click at [341, 167] on button "Generate" at bounding box center [336, 171] width 37 height 16
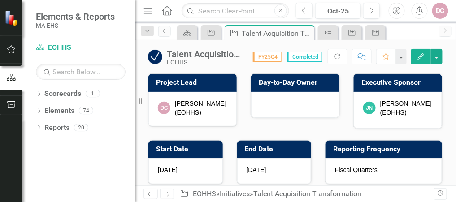
checkbox input "false"
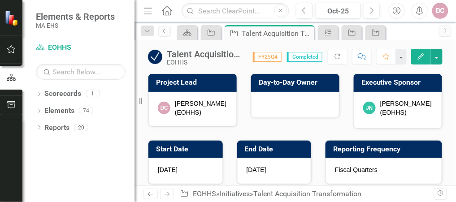
checkbox input "false"
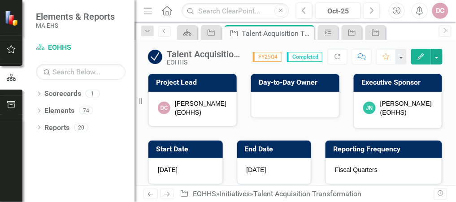
checkbox input "false"
checkbox input "true"
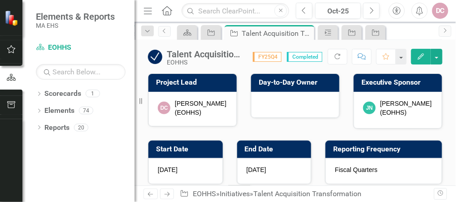
checkbox input "true"
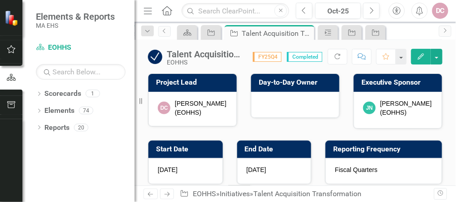
checkbox input "true"
